Goal: Task Accomplishment & Management: Use online tool/utility

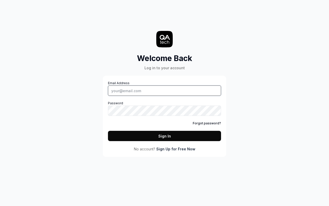
click at [165, 91] on input "Email Address" at bounding box center [164, 90] width 113 height 10
type input "[PERSON_NAME][EMAIL_ADDRESS][DOMAIN_NAME]"
click at [165, 136] on button "Sign In" at bounding box center [164, 136] width 113 height 10
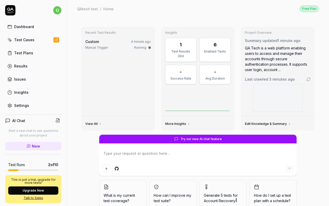
type textarea "*"
